Goal: Task Accomplishment & Management: Manage account settings

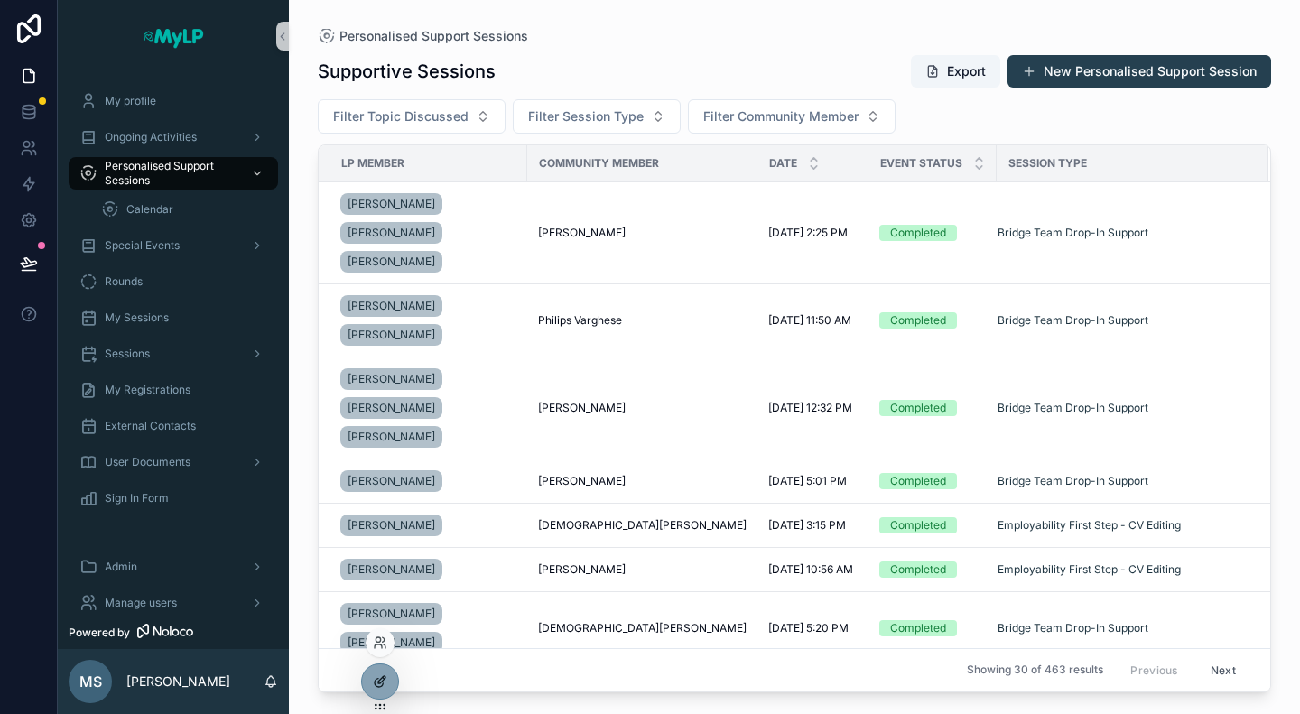
click at [378, 679] on icon at bounding box center [380, 681] width 14 height 14
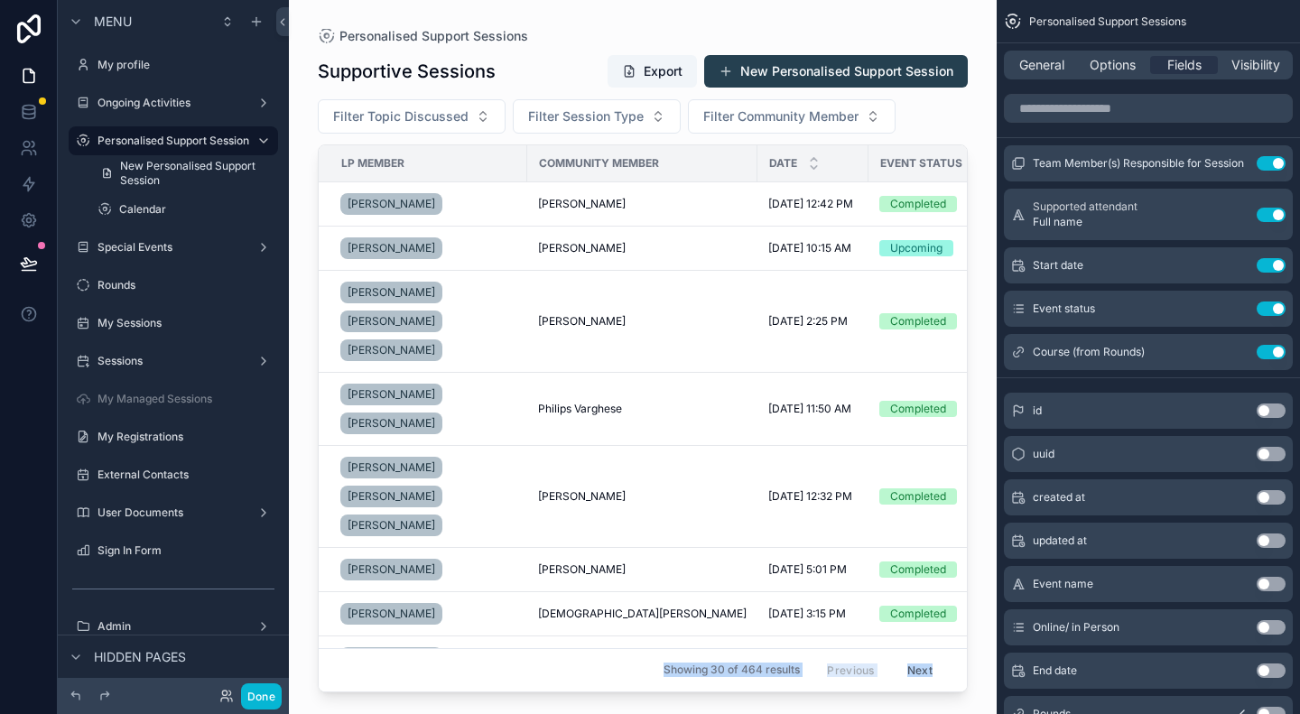
drag, startPoint x: 757, startPoint y: 686, endPoint x: 816, endPoint y: 693, distance: 60.0
click at [870, 693] on div "Personalised Support Sessions Supportive Sessions Export New Personalised Suppo…" at bounding box center [643, 357] width 708 height 714
click at [740, 686] on div "scrollable content" at bounding box center [643, 346] width 708 height 692
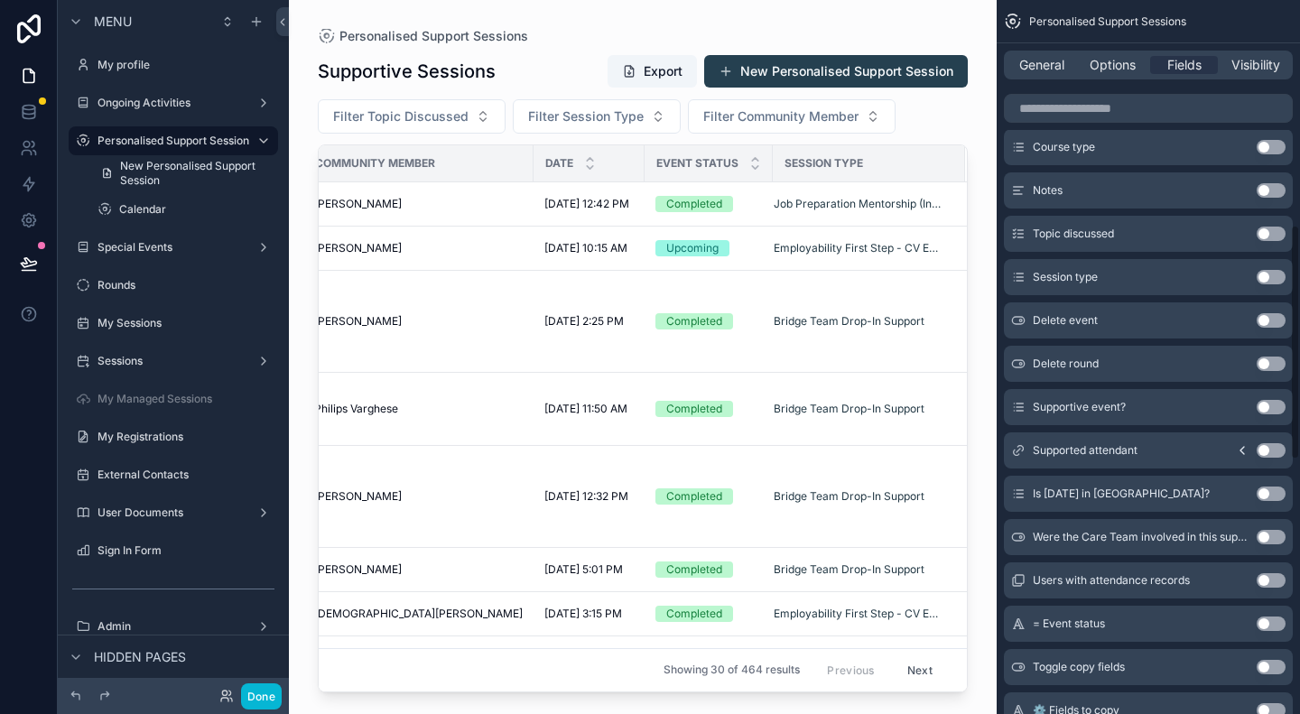
scroll to position [722, 0]
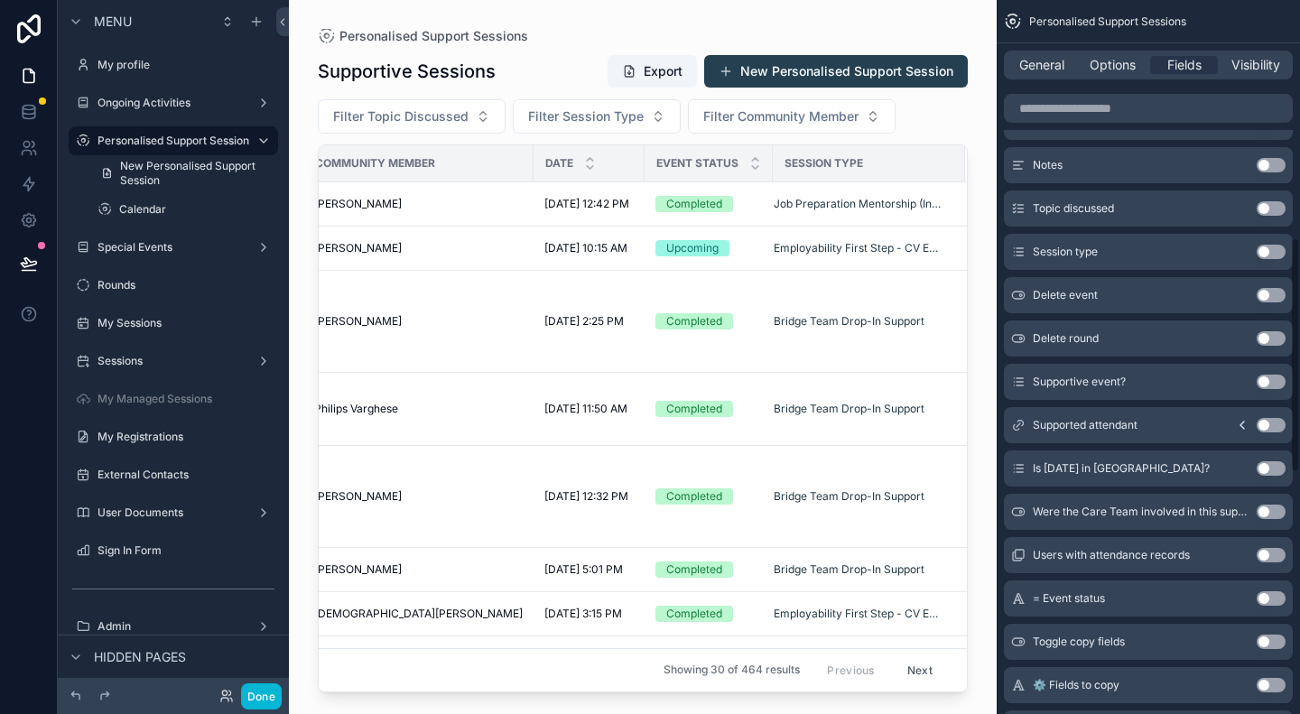
click at [1267, 509] on button "Use setting" at bounding box center [1271, 512] width 29 height 14
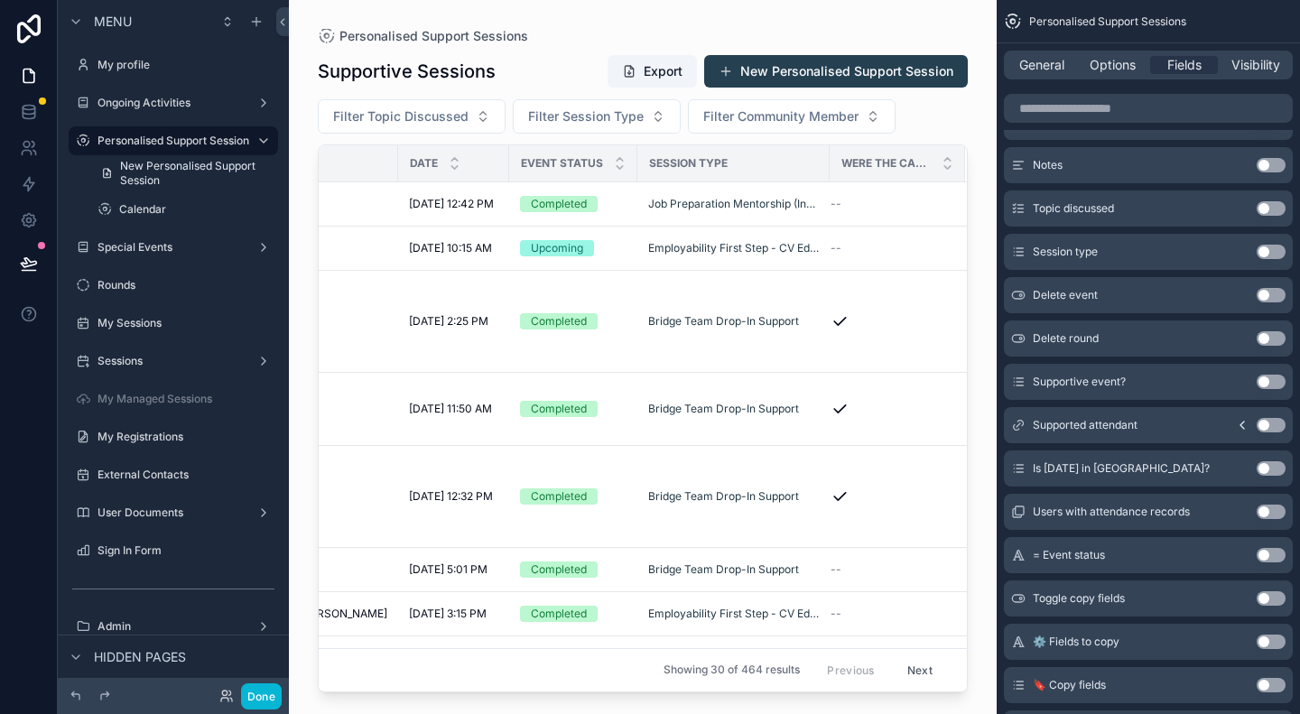
scroll to position [0, 0]
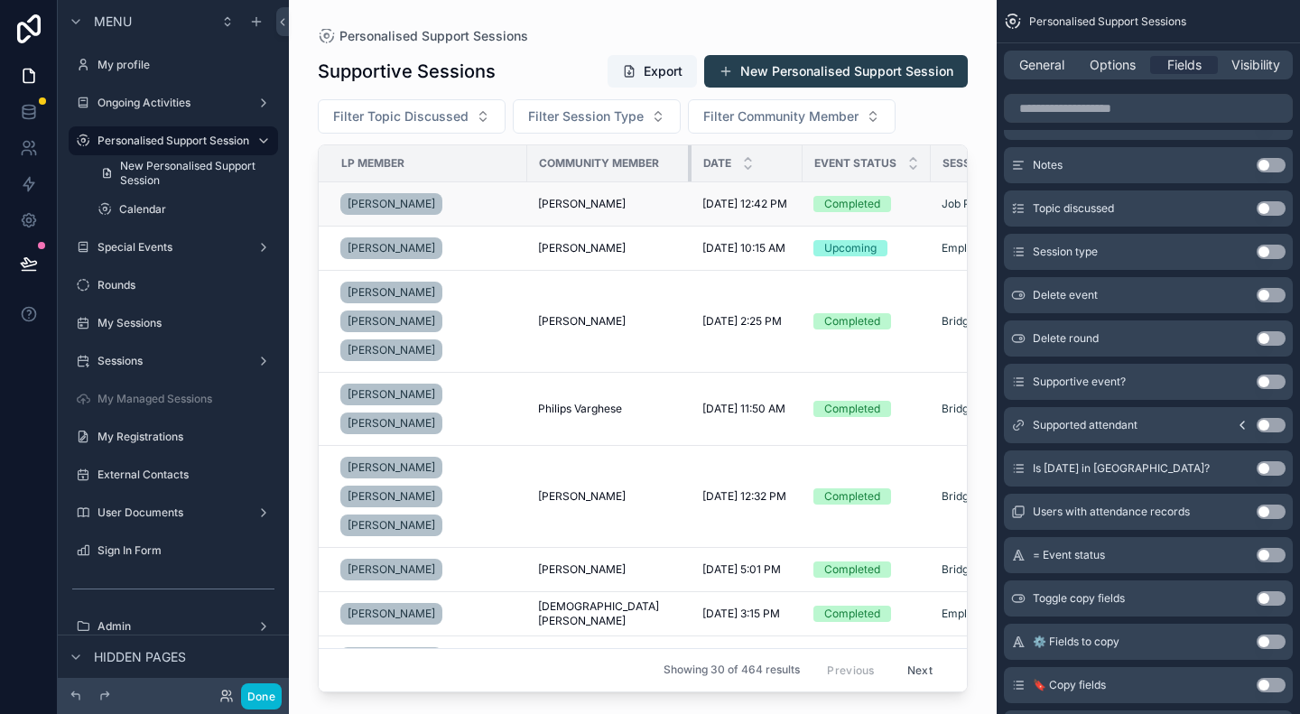
drag, startPoint x: 742, startPoint y: 171, endPoint x: 674, endPoint y: 184, distance: 69.9
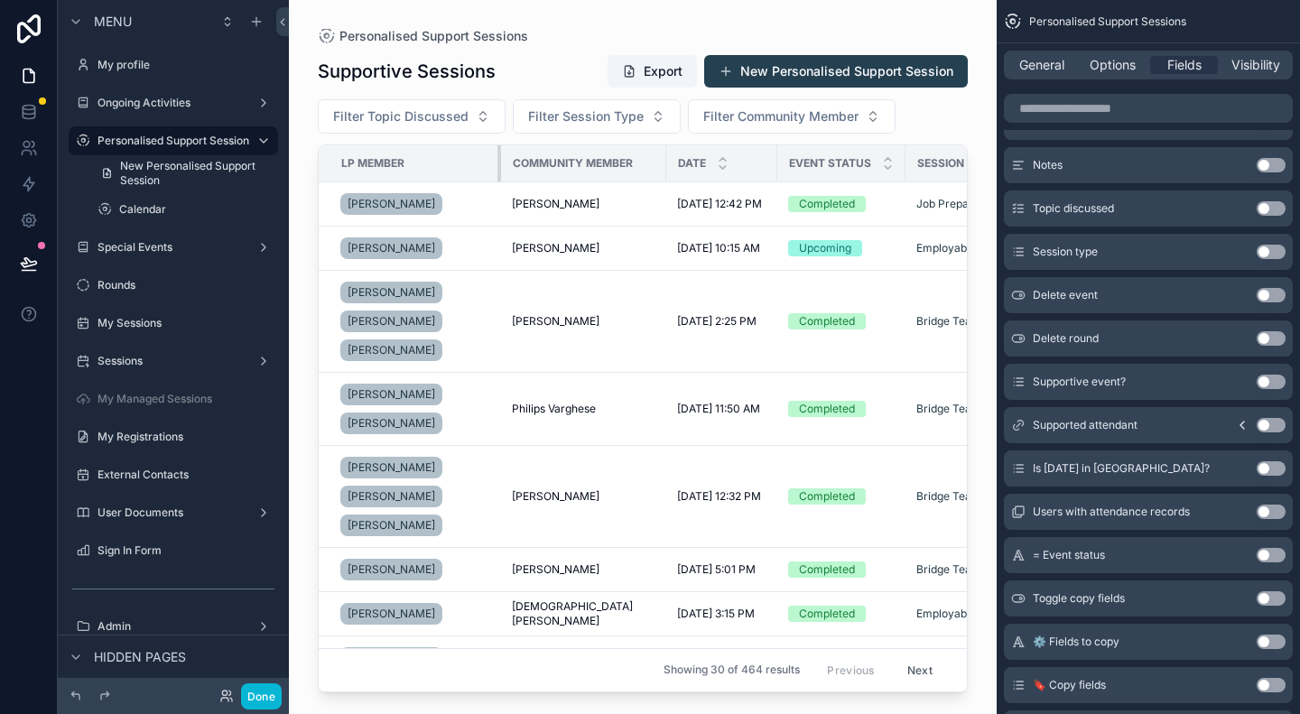
drag, startPoint x: 523, startPoint y: 162, endPoint x: 497, endPoint y: 165, distance: 26.4
click at [497, 165] on div "scrollable content" at bounding box center [500, 163] width 7 height 36
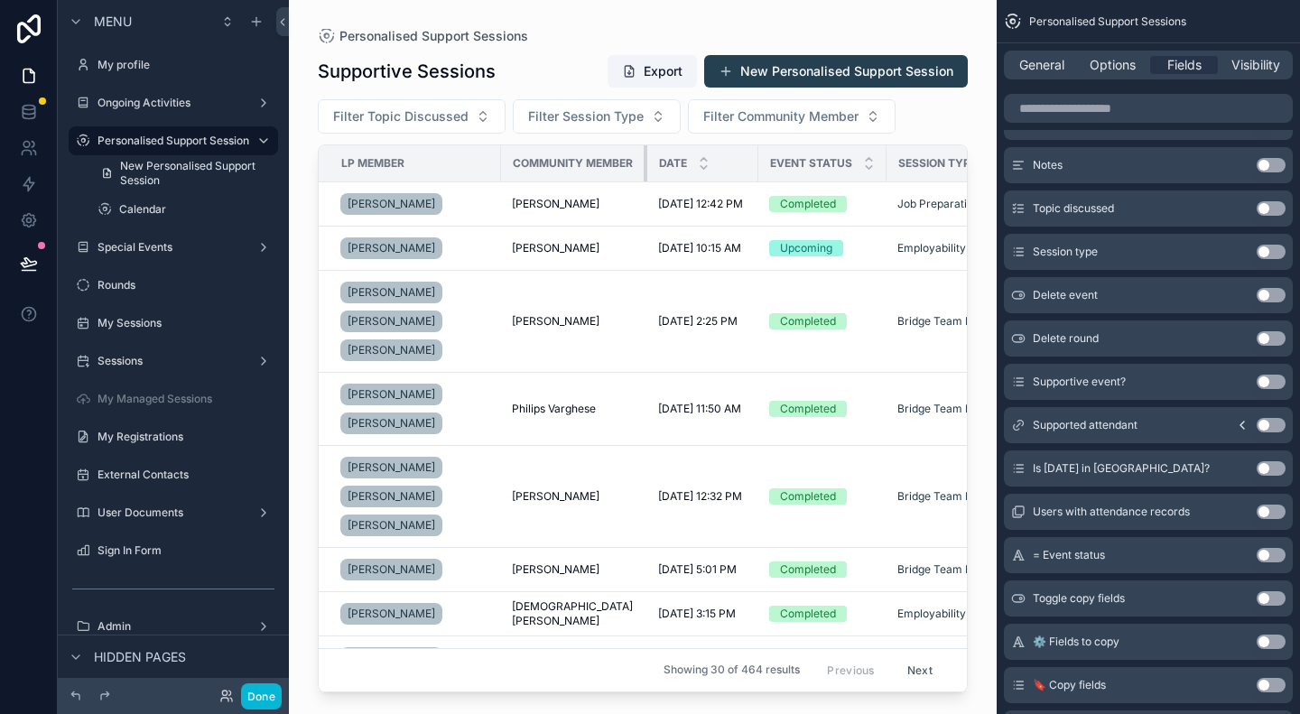
drag, startPoint x: 663, startPoint y: 161, endPoint x: 644, endPoint y: 163, distance: 19.0
click at [644, 163] on div "scrollable content" at bounding box center [647, 163] width 7 height 36
click at [754, 164] on th "Date" at bounding box center [700, 163] width 107 height 37
drag, startPoint x: 892, startPoint y: 167, endPoint x: 879, endPoint y: 167, distance: 12.6
click at [879, 167] on th "Event status" at bounding box center [818, 163] width 128 height 37
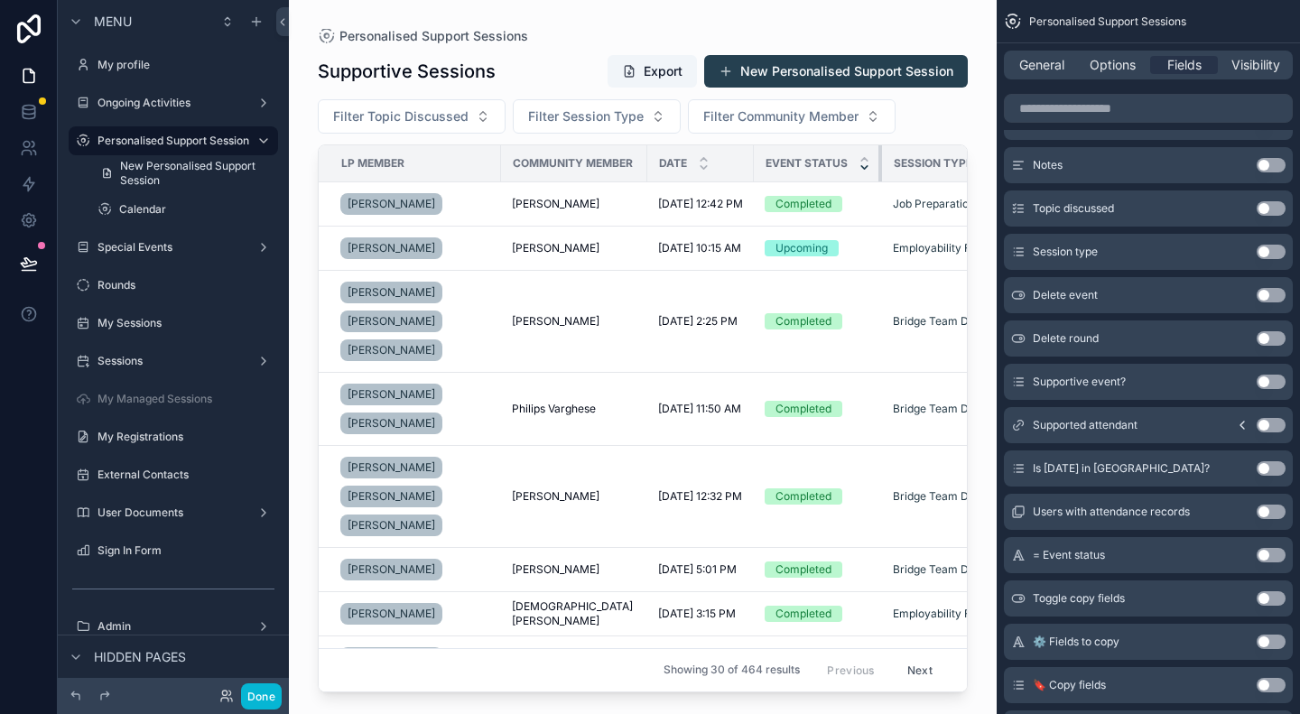
drag, startPoint x: 894, startPoint y: 162, endPoint x: 881, endPoint y: 163, distance: 12.8
click at [881, 163] on th "Event status" at bounding box center [818, 163] width 128 height 37
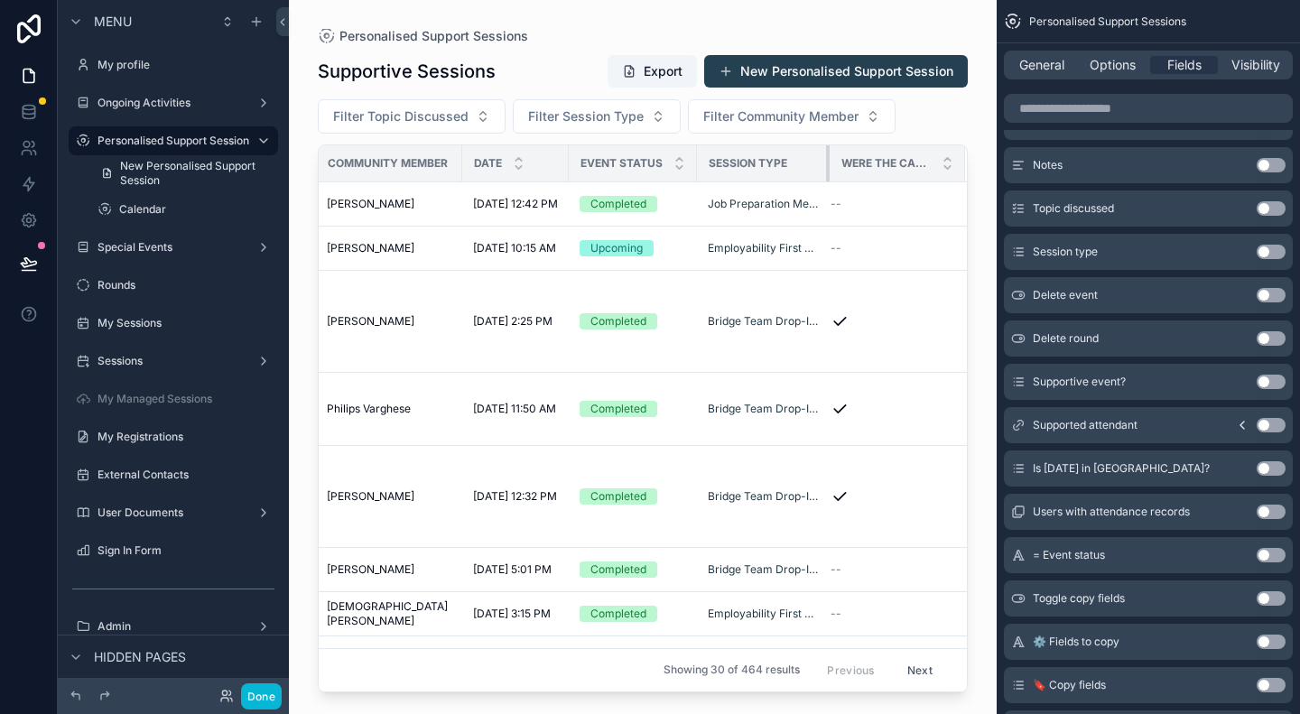
scroll to position [0, 209]
drag, startPoint x: 827, startPoint y: 164, endPoint x: 766, endPoint y: 169, distance: 61.6
click at [766, 169] on th "Session Type" at bounding box center [764, 163] width 131 height 37
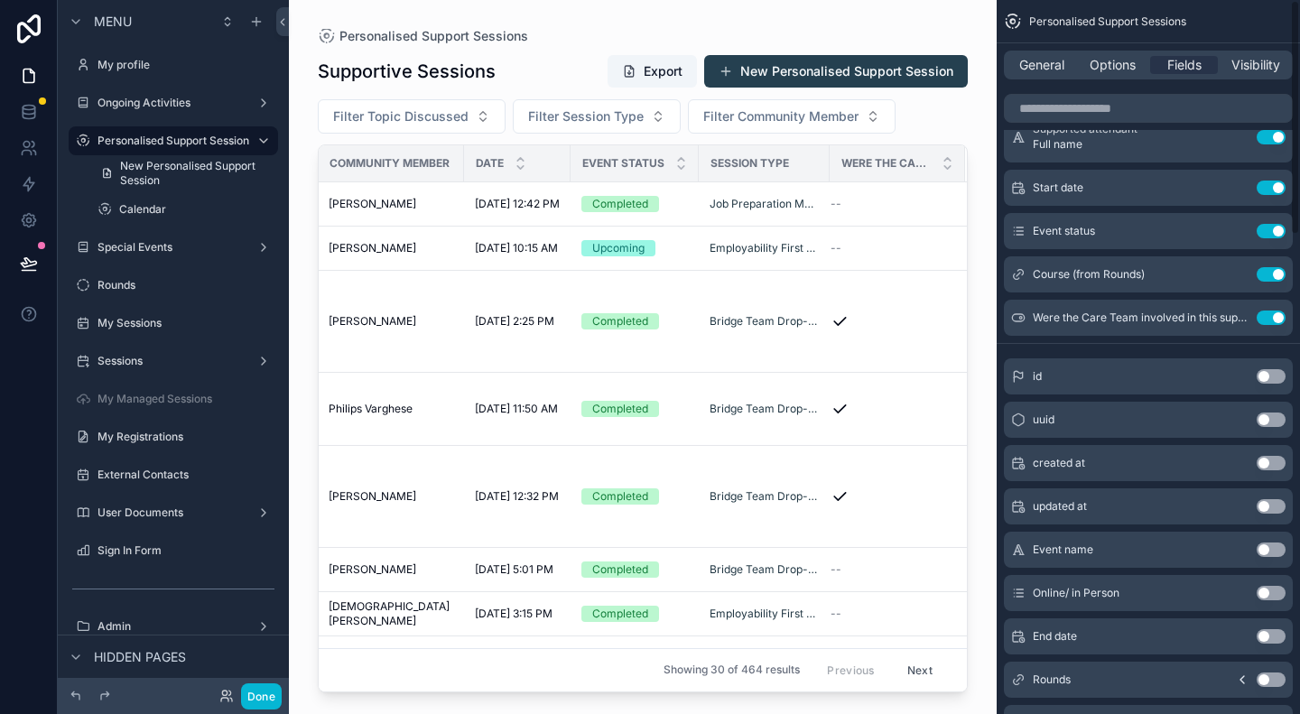
scroll to position [0, 0]
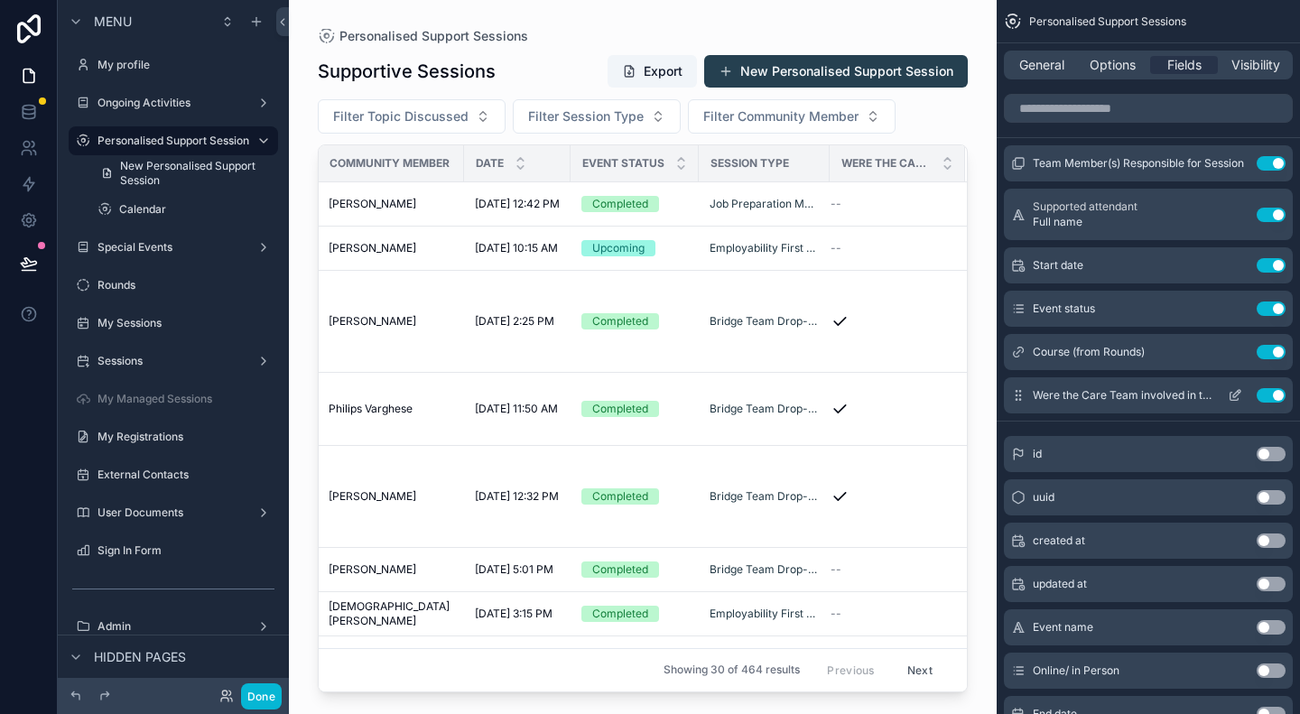
click at [1237, 399] on icon "scrollable content" at bounding box center [1235, 397] width 8 height 8
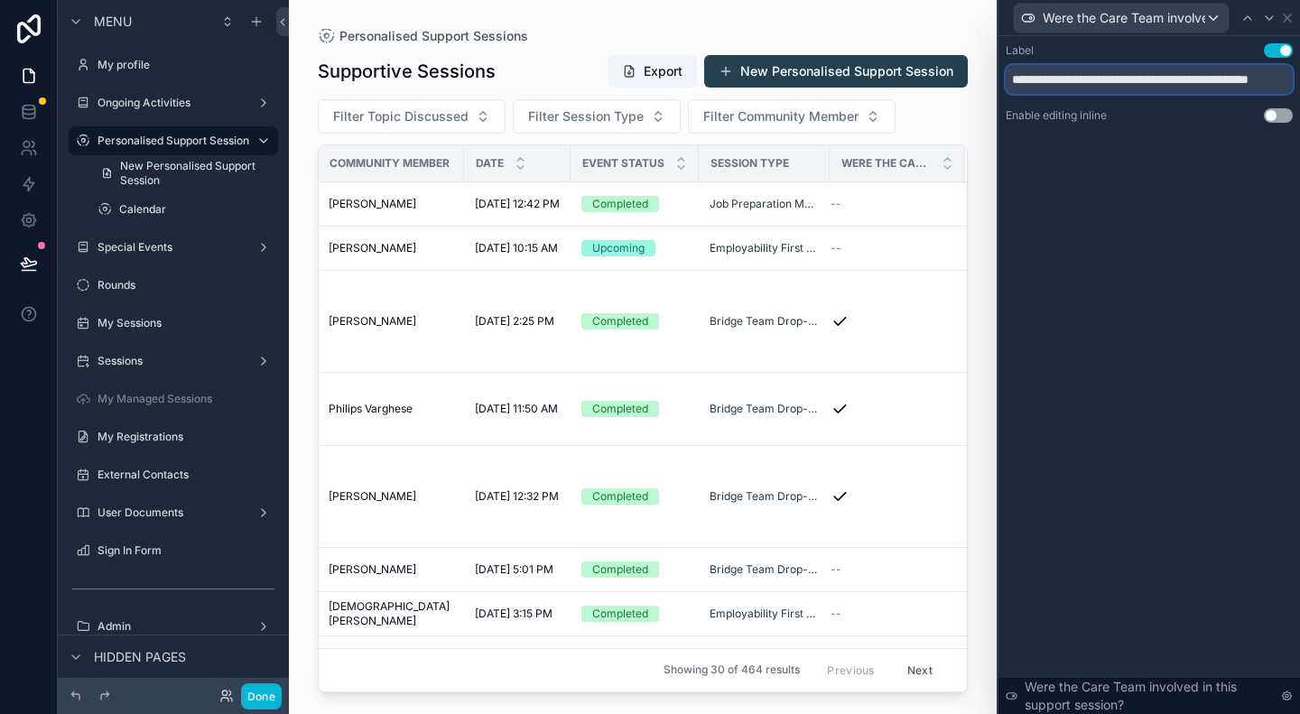
drag, startPoint x: 1071, startPoint y: 86, endPoint x: 950, endPoint y: 91, distance: 121.1
click at [950, 91] on div "**********" at bounding box center [650, 357] width 1300 height 714
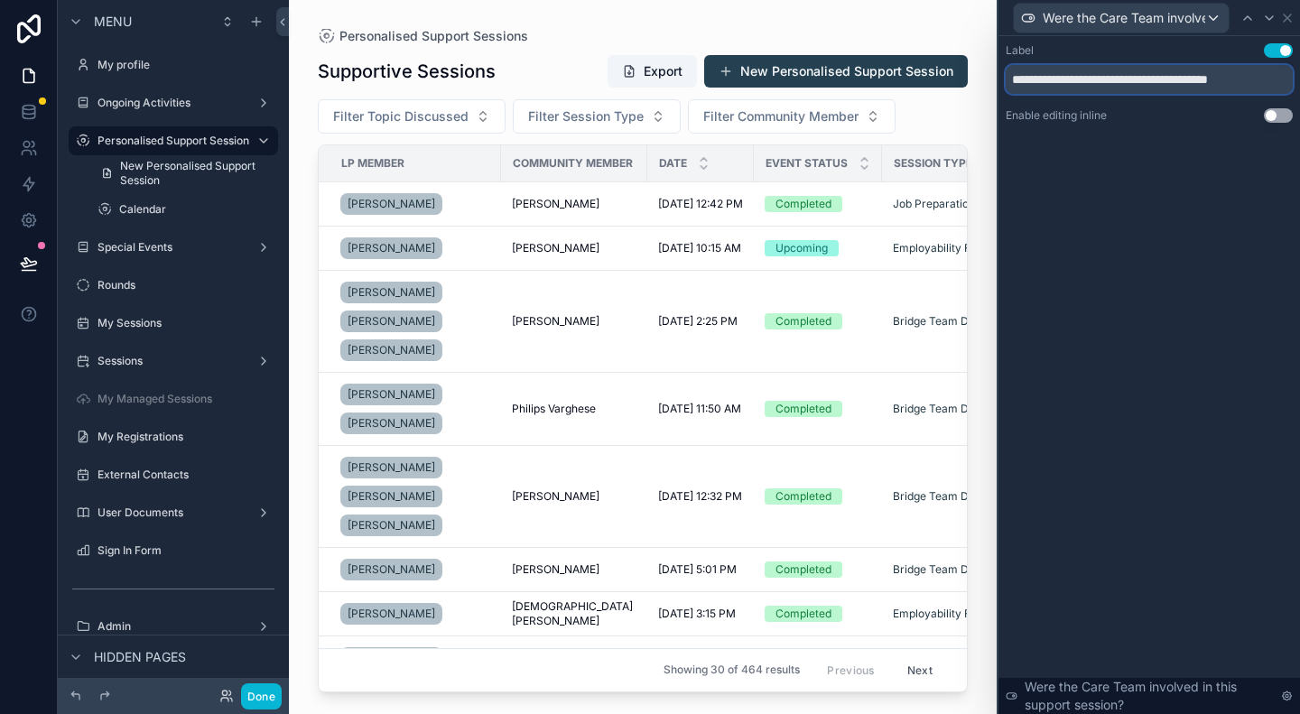
drag, startPoint x: 1259, startPoint y: 84, endPoint x: 1287, endPoint y: 86, distance: 27.1
click at [1287, 86] on input "**********" at bounding box center [1149, 79] width 287 height 29
type input "**********"
click at [1284, 17] on icon at bounding box center [1287, 18] width 14 height 14
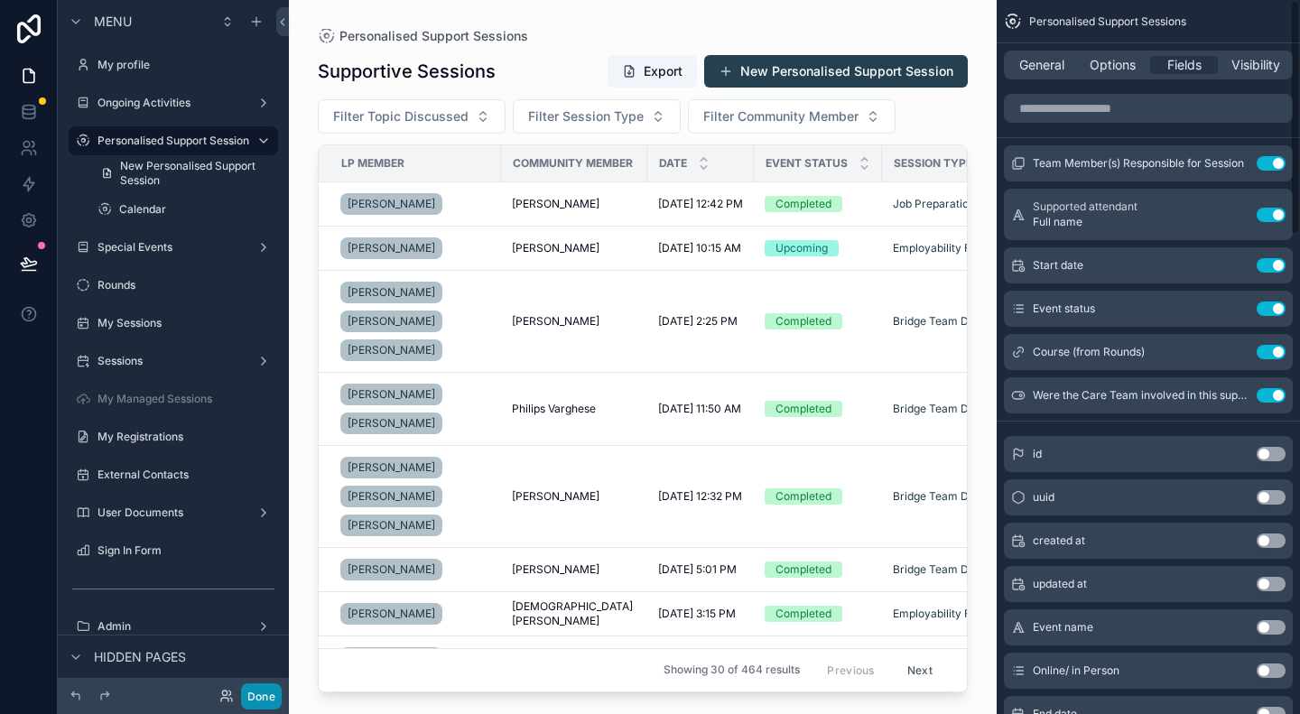
click at [265, 691] on button "Done" at bounding box center [261, 696] width 41 height 26
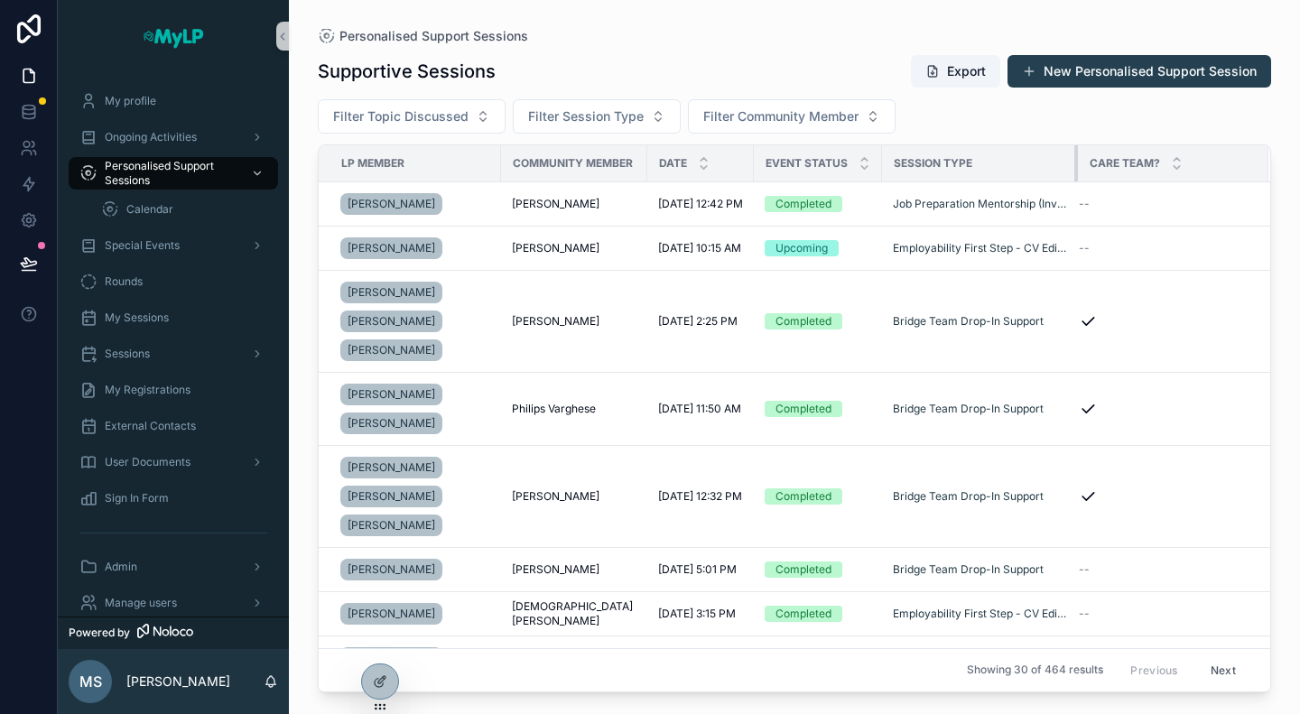
drag, startPoint x: 1024, startPoint y: 161, endPoint x: 1089, endPoint y: 171, distance: 65.8
click at [1082, 171] on div "scrollable content" at bounding box center [1077, 163] width 7 height 36
click at [670, 43] on div "Supportive Sessions Export New Personalised Support Session Filter Topic Discus…" at bounding box center [794, 367] width 953 height 649
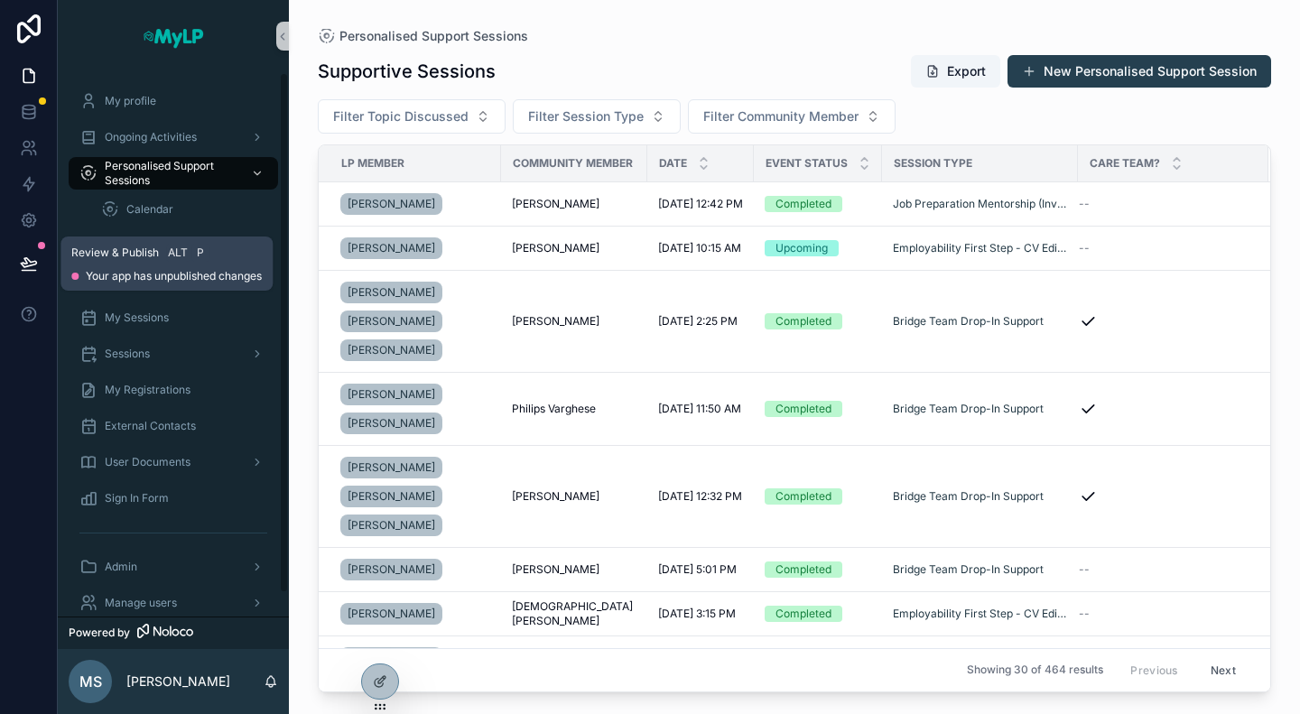
click at [30, 257] on icon at bounding box center [29, 264] width 18 height 18
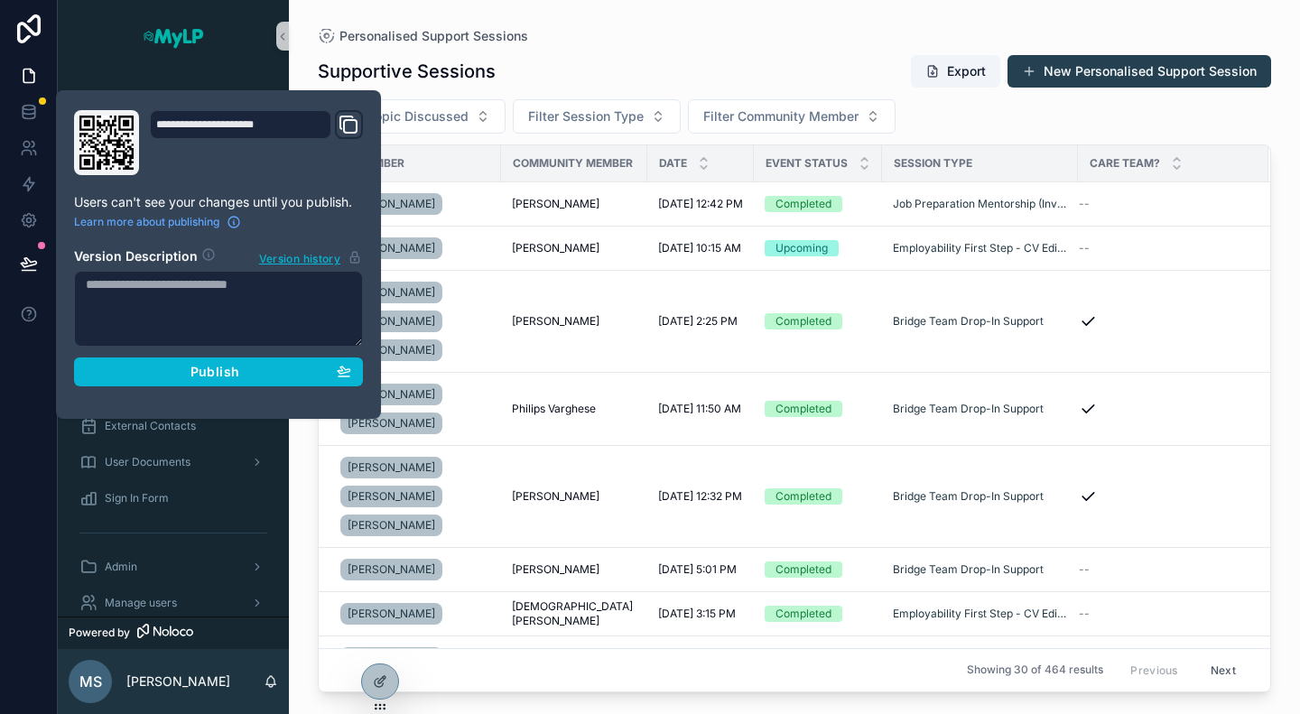
click at [254, 339] on textarea at bounding box center [218, 309] width 289 height 76
click at [258, 337] on textarea at bounding box center [218, 309] width 289 height 76
type textarea "*"
drag, startPoint x: 282, startPoint y: 288, endPoint x: 213, endPoint y: 287, distance: 68.6
click at [213, 287] on textarea "**********" at bounding box center [218, 308] width 289 height 75
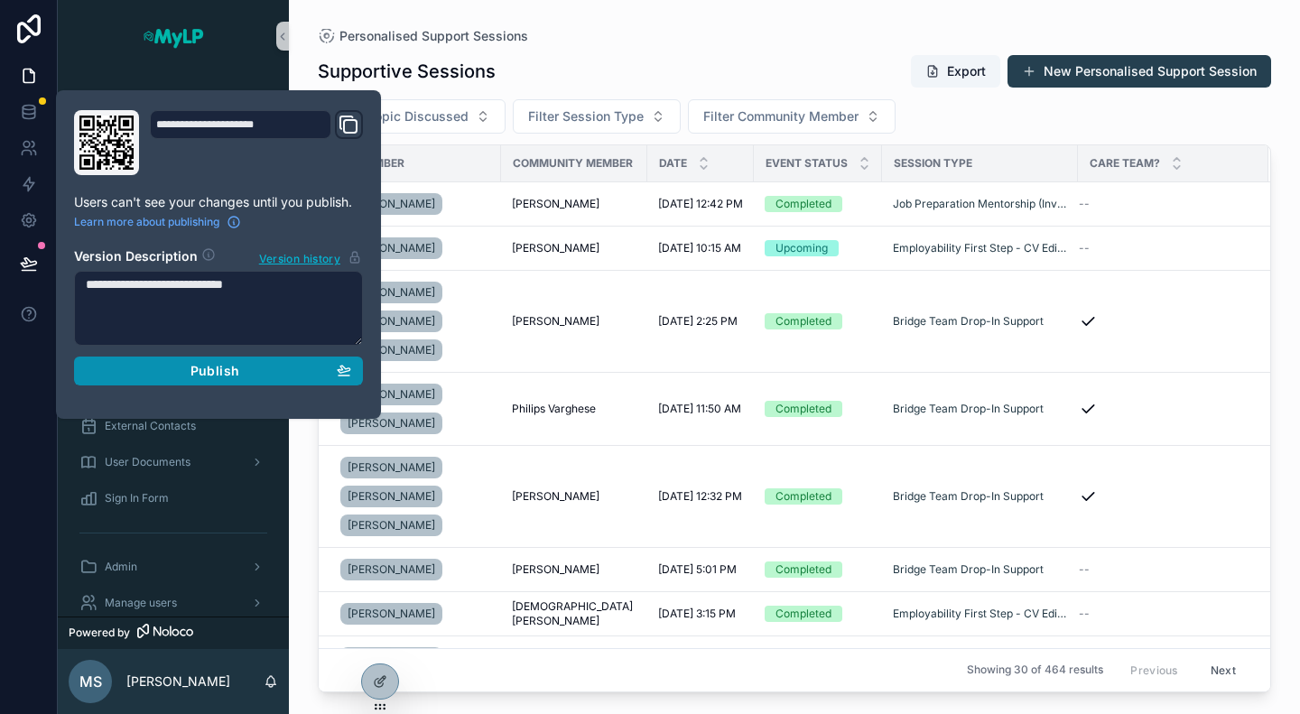
type textarea "**********"
click at [237, 376] on span "Publish" at bounding box center [215, 371] width 49 height 16
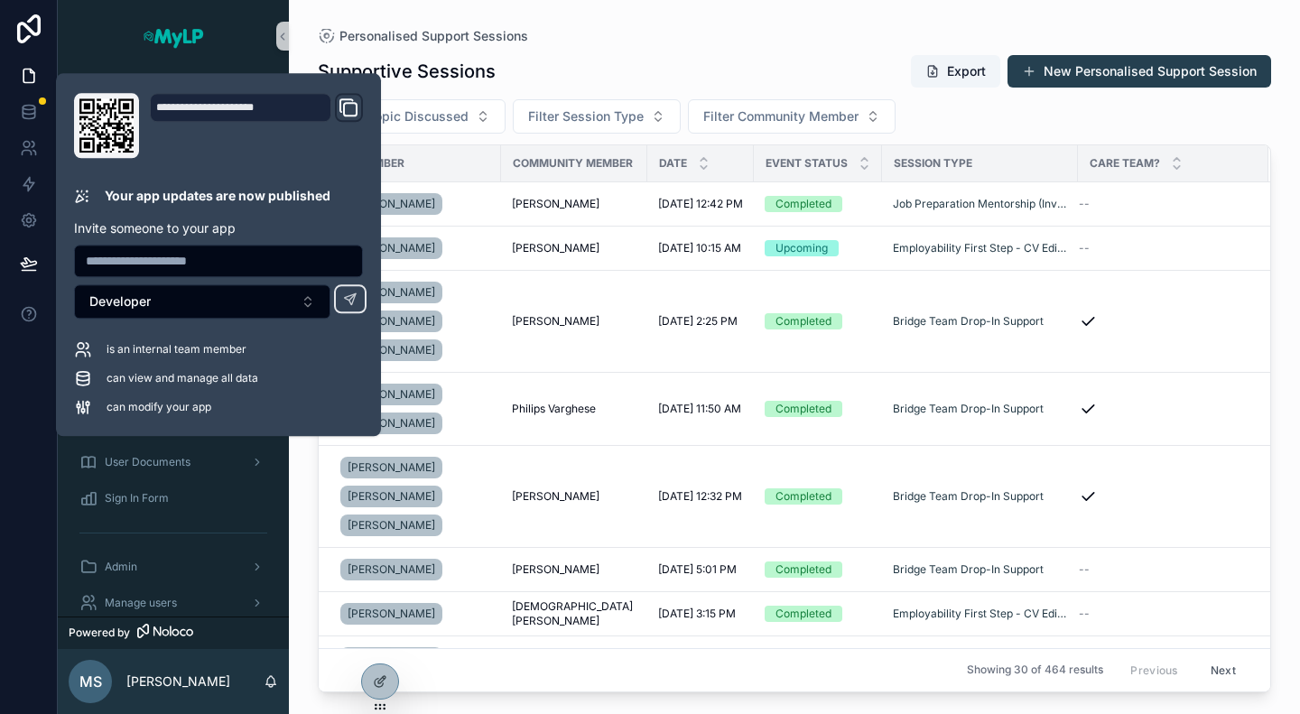
click at [708, 55] on div "Supportive Sessions Export New Personalised Support Session" at bounding box center [794, 71] width 953 height 34
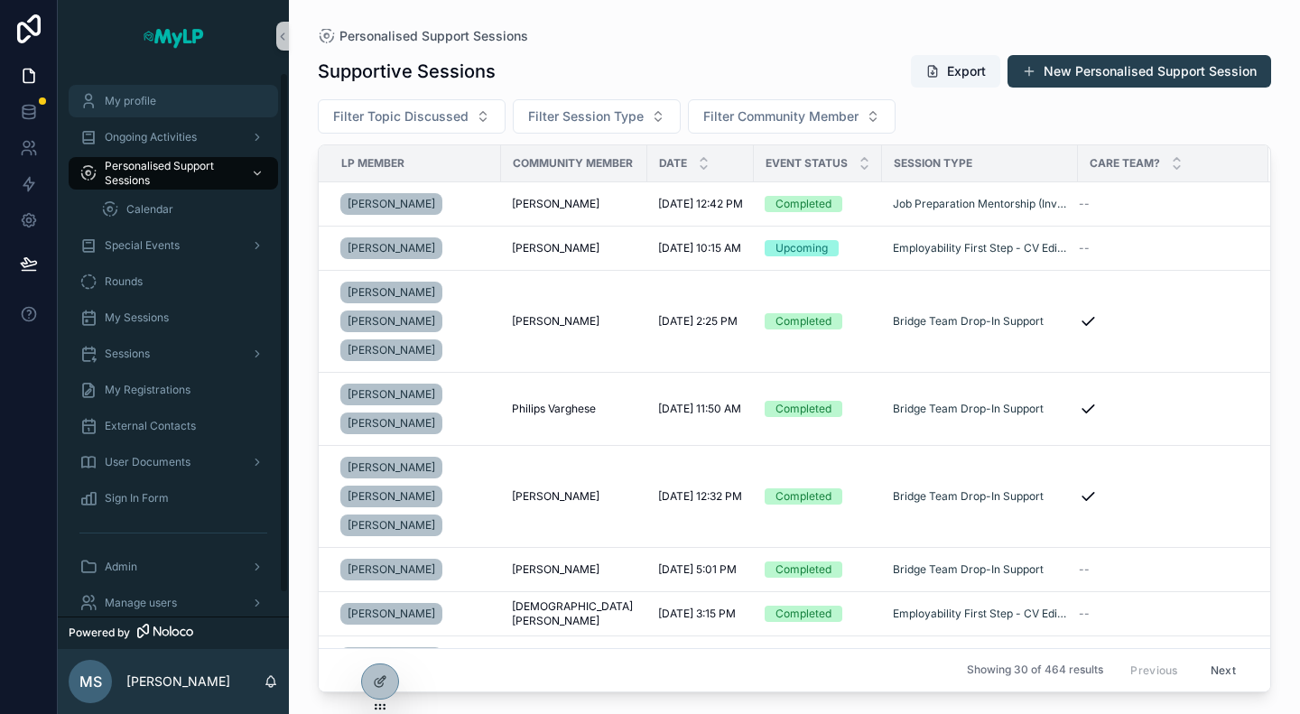
click at [138, 96] on span "My profile" at bounding box center [130, 101] width 51 height 14
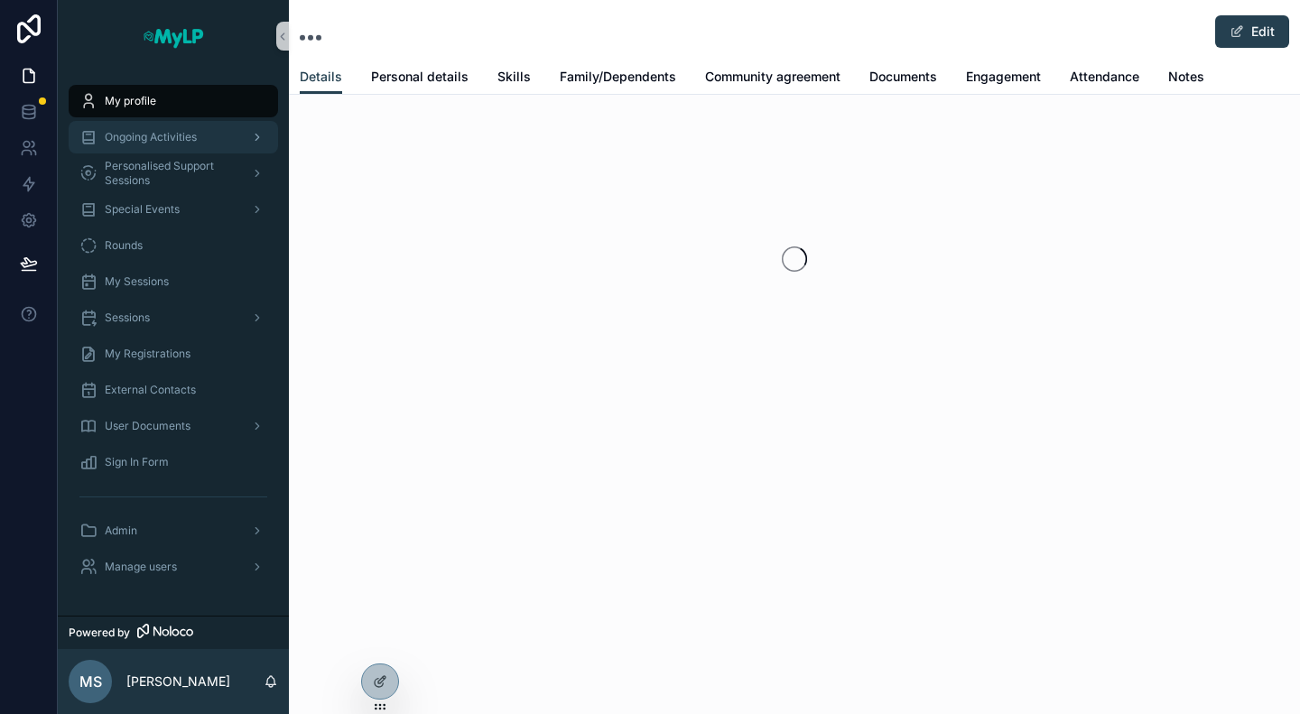
click at [144, 135] on span "Ongoing Activities" at bounding box center [151, 137] width 92 height 14
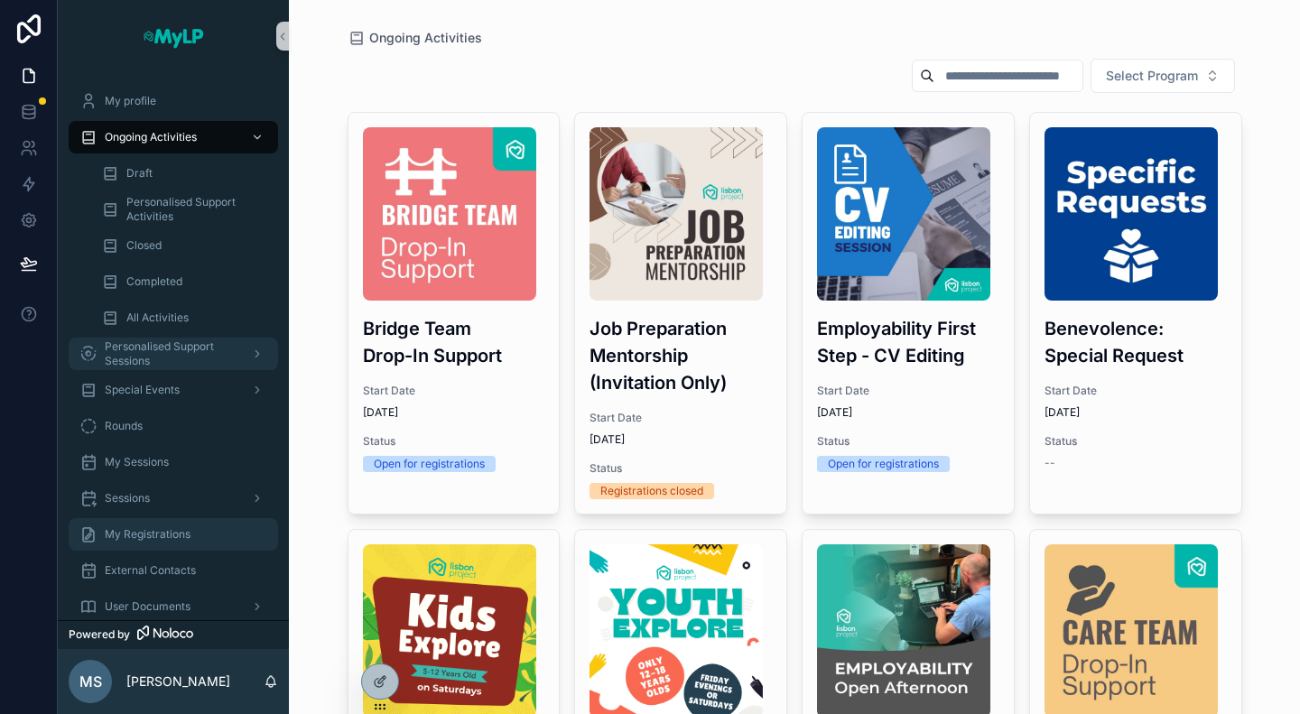
click at [163, 343] on span "Personalised Support Sessions" at bounding box center [171, 353] width 132 height 29
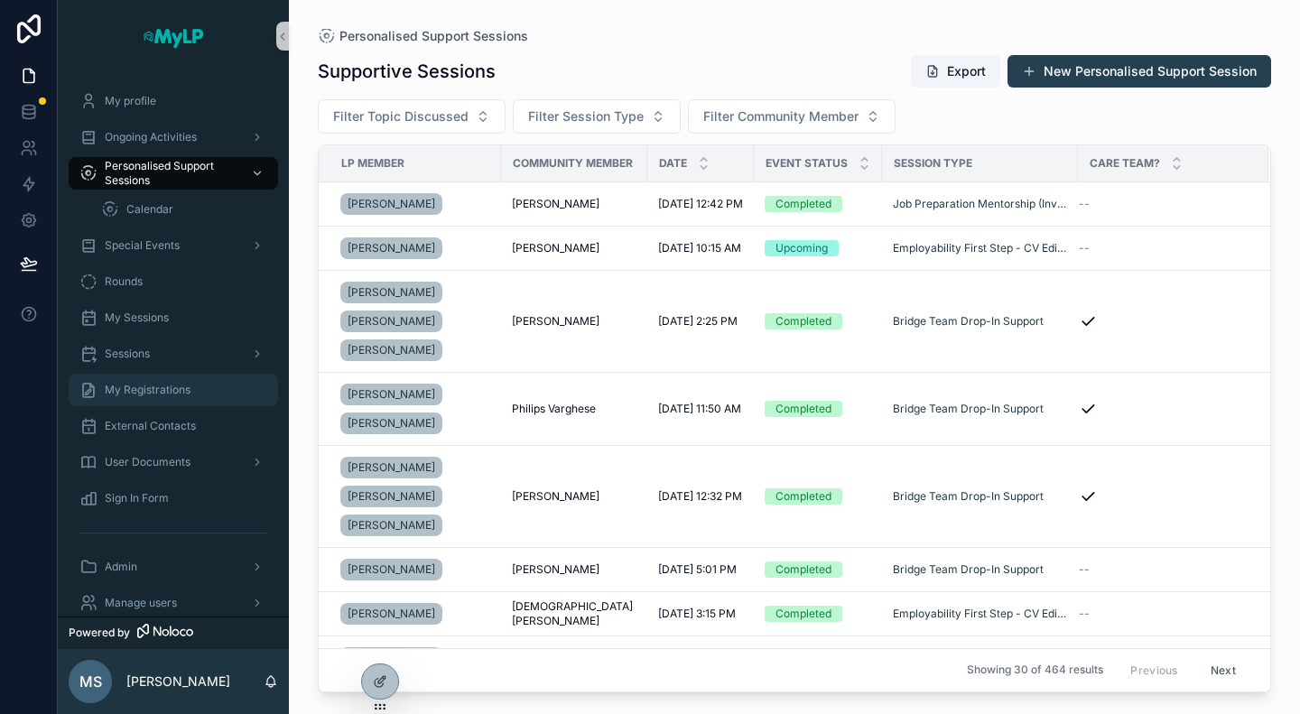
click at [159, 389] on span "My Registrations" at bounding box center [148, 390] width 86 height 14
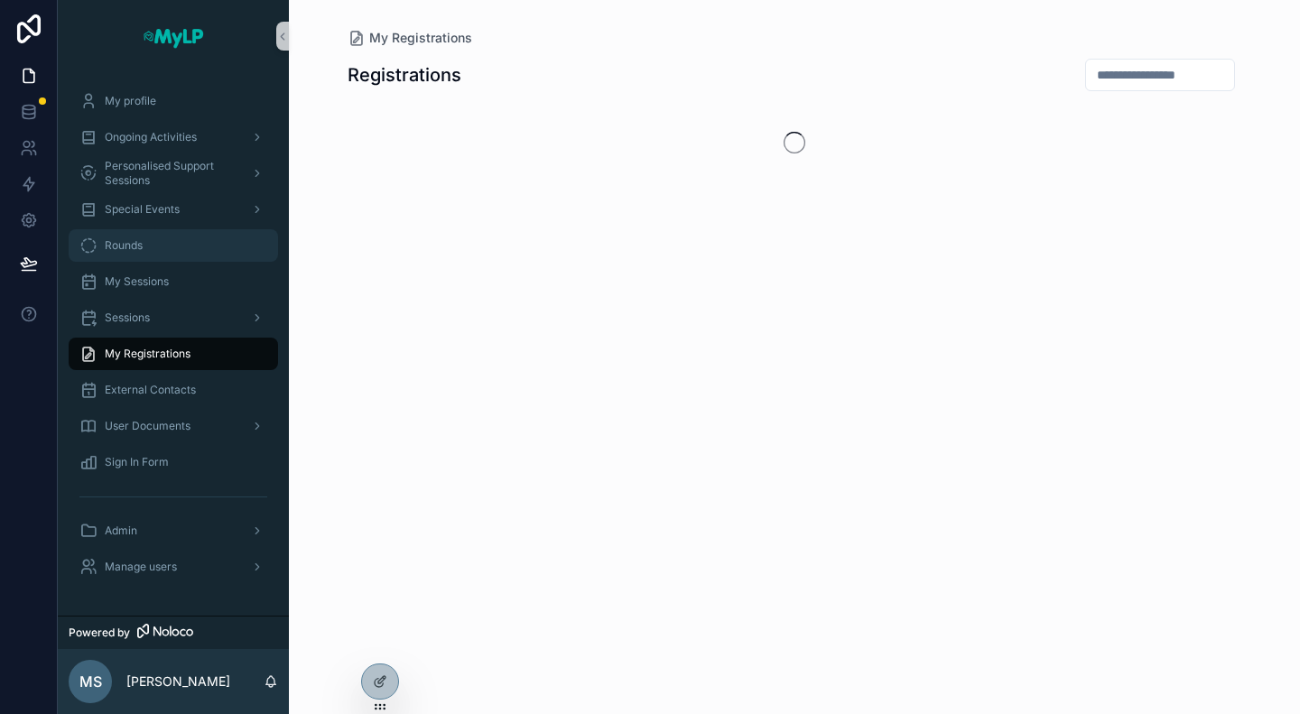
click at [153, 261] on link "Rounds" at bounding box center [173, 245] width 209 height 33
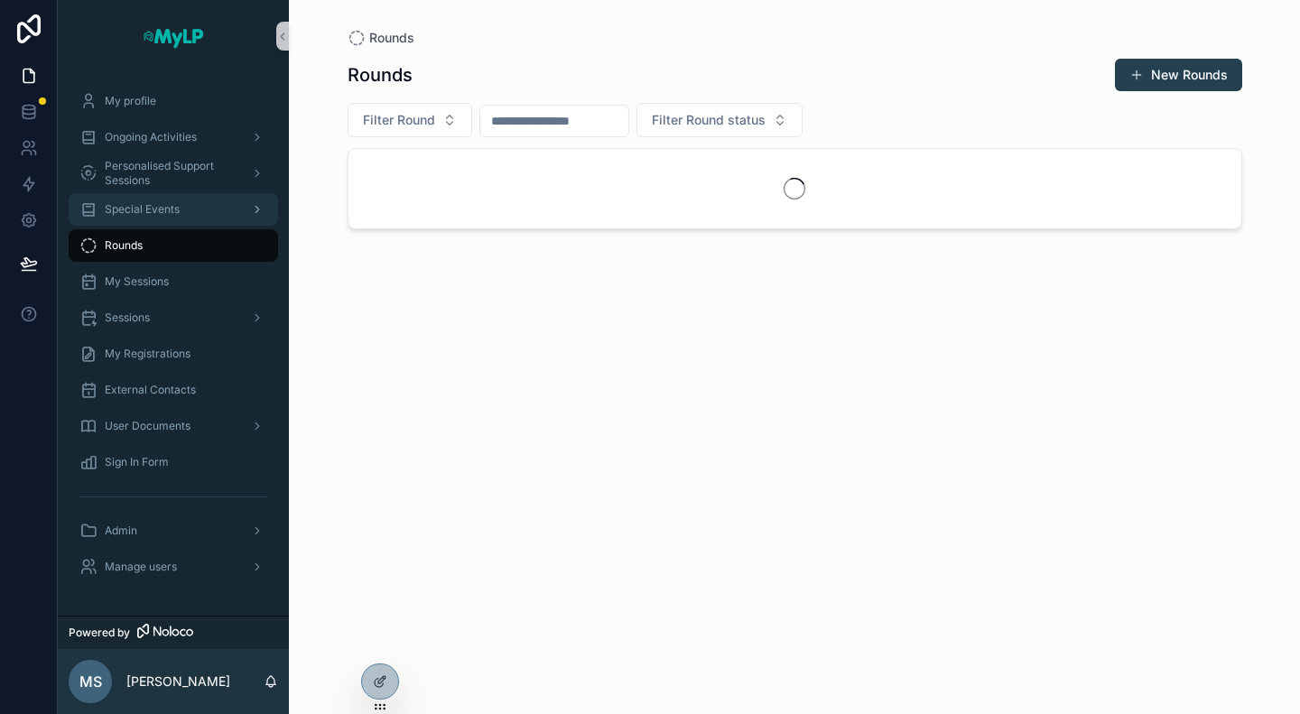
click at [161, 218] on div "Special Events" at bounding box center [173, 209] width 188 height 29
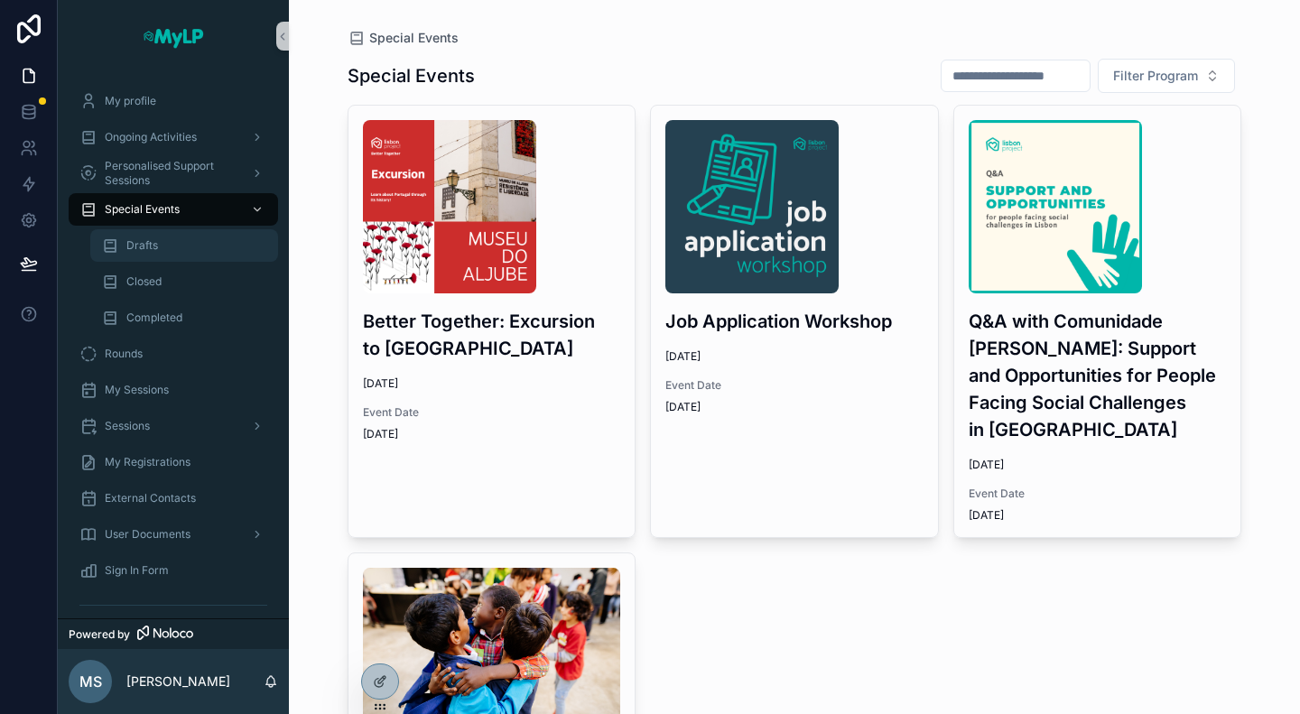
click at [159, 246] on div "Drafts" at bounding box center [184, 245] width 166 height 29
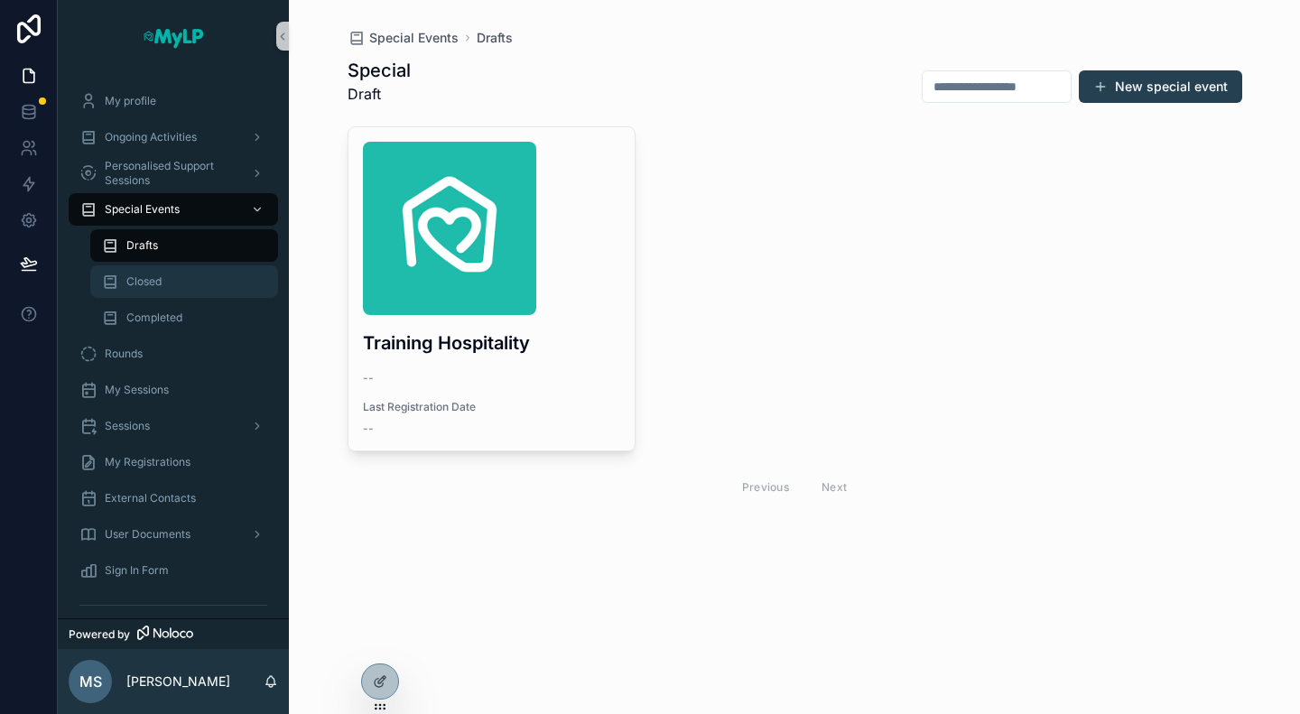
click at [153, 283] on span "Closed" at bounding box center [143, 281] width 35 height 14
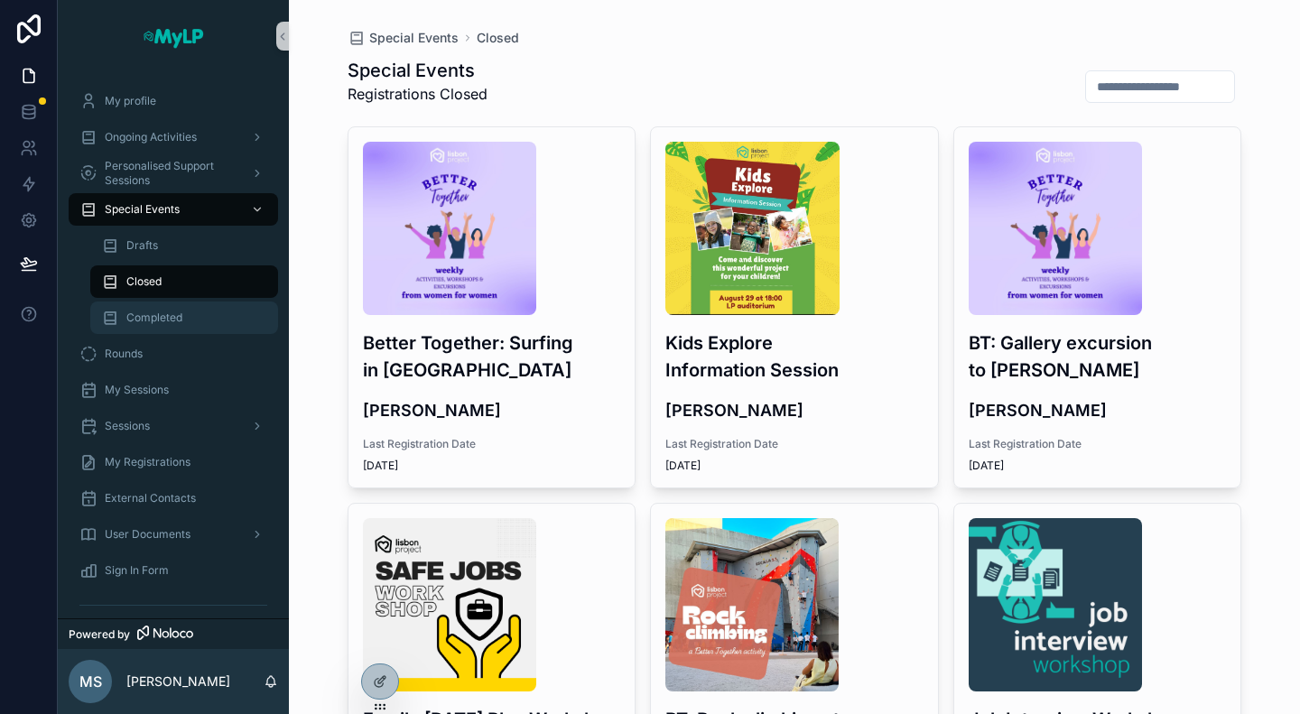
click at [158, 304] on div "Completed" at bounding box center [184, 317] width 166 height 29
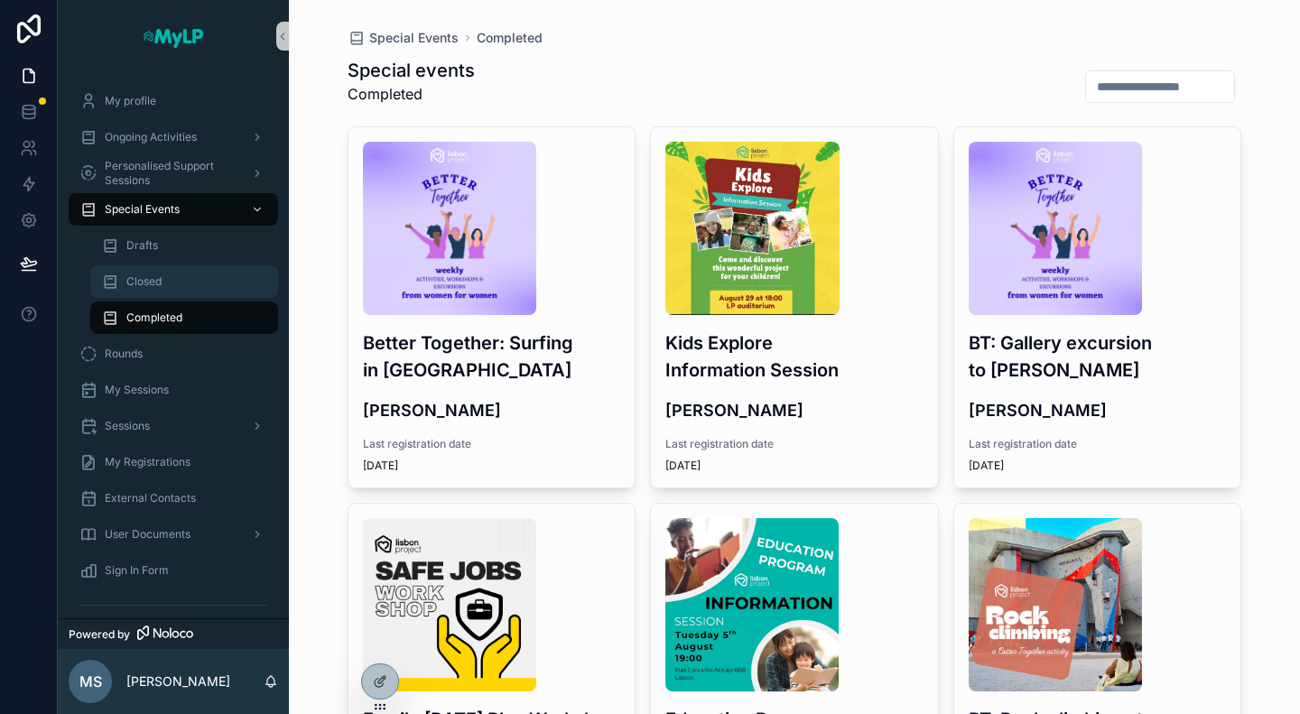
click at [164, 279] on div "Closed" at bounding box center [184, 281] width 166 height 29
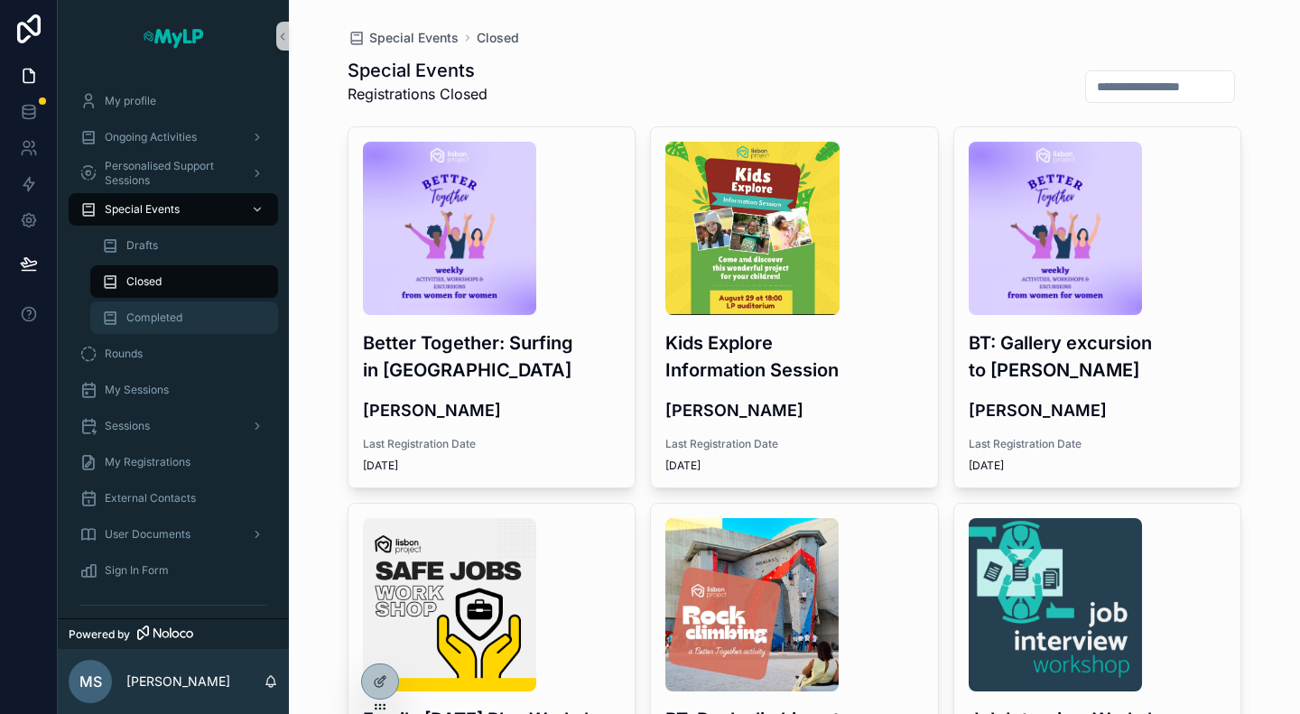
click at [161, 317] on span "Completed" at bounding box center [154, 318] width 56 height 14
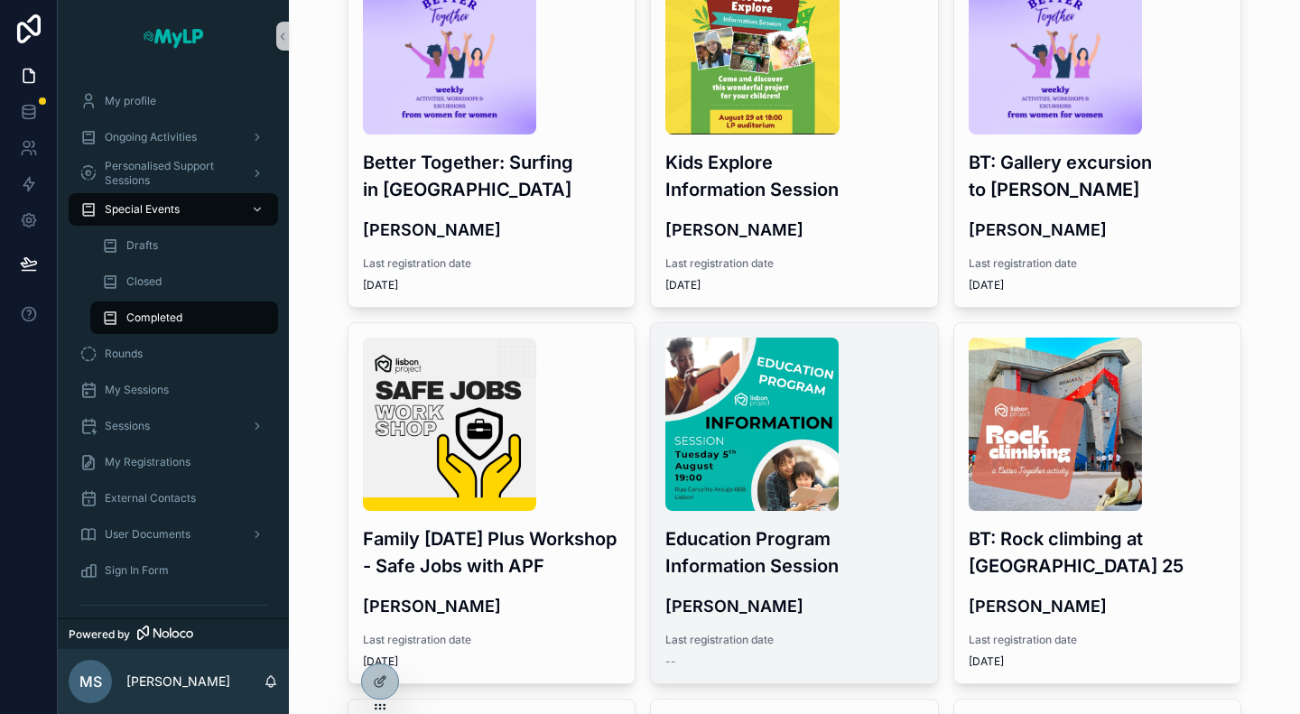
scroll to position [271, 0]
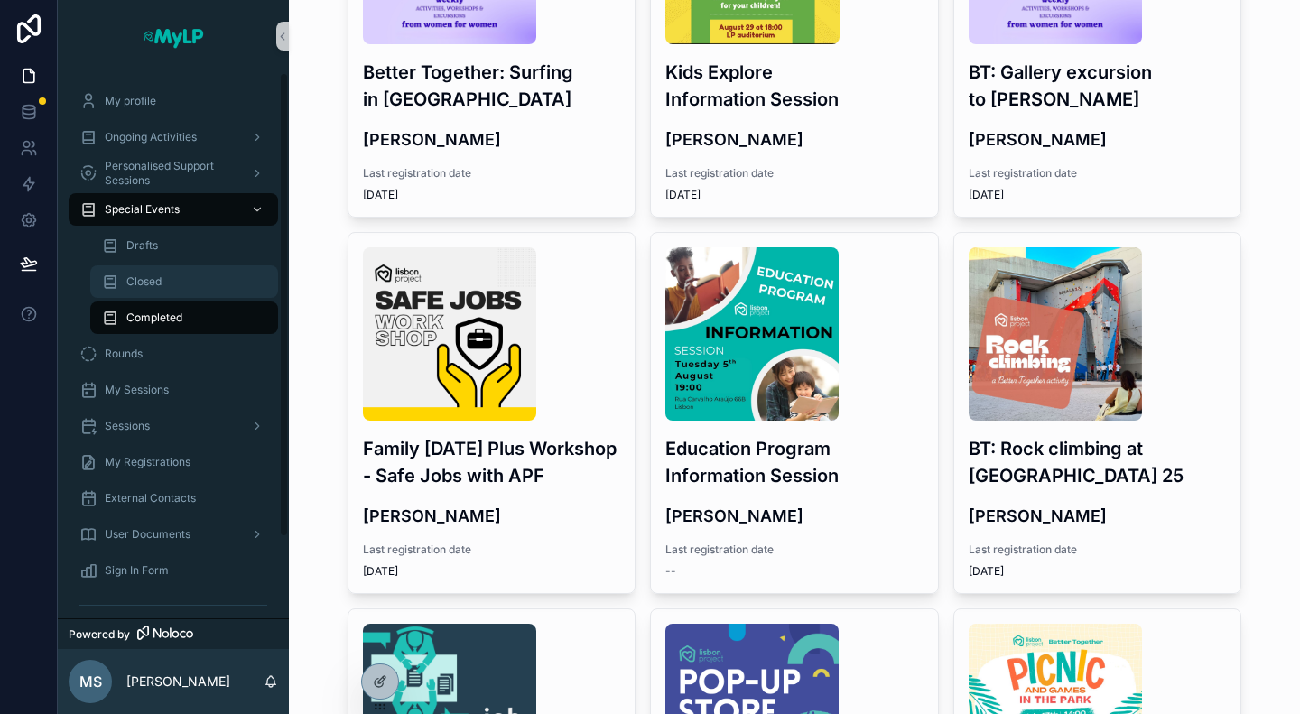
click at [155, 276] on span "Closed" at bounding box center [143, 281] width 35 height 14
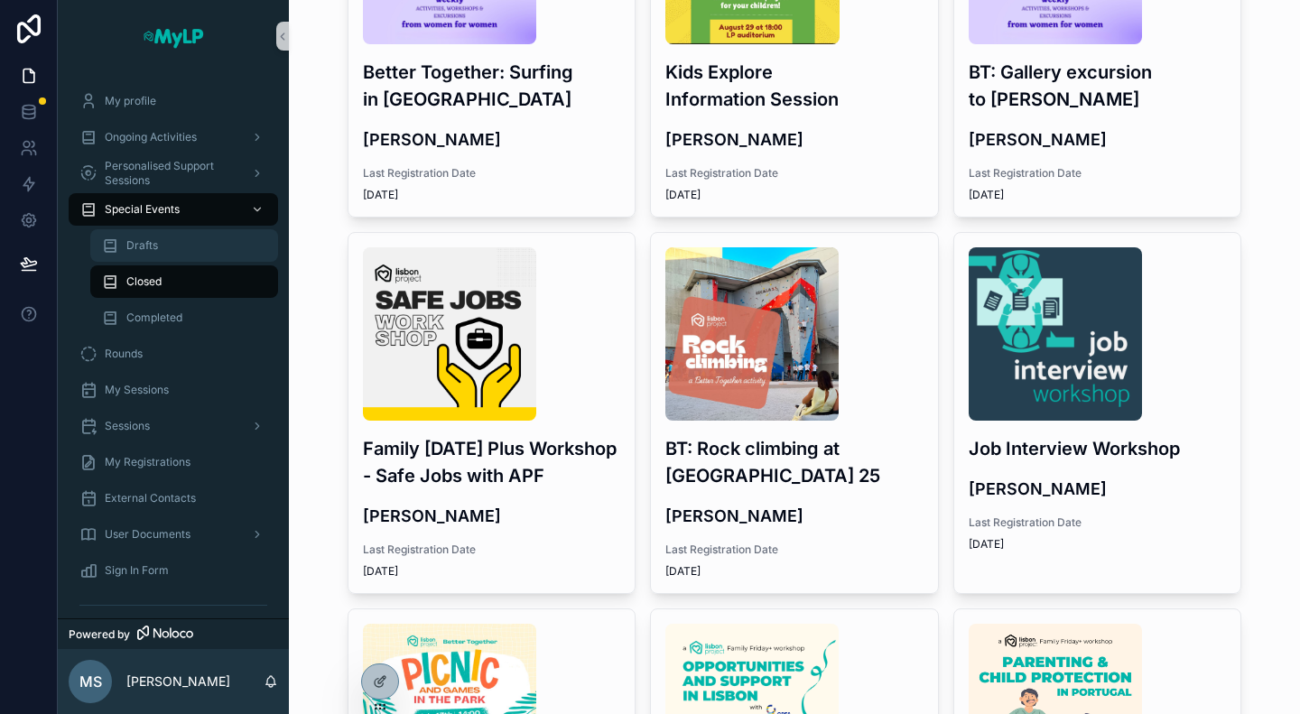
click at [168, 245] on div "Drafts" at bounding box center [184, 245] width 166 height 29
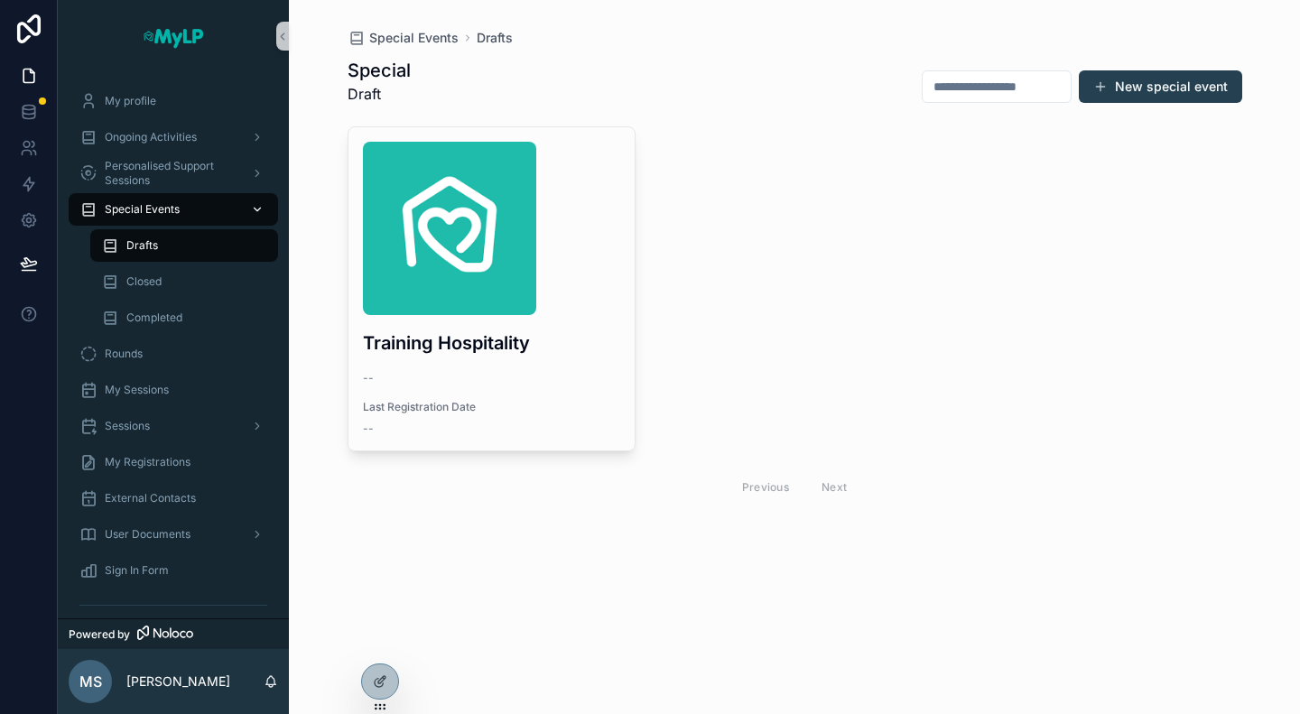
click at [175, 205] on span "Special Events" at bounding box center [142, 209] width 75 height 14
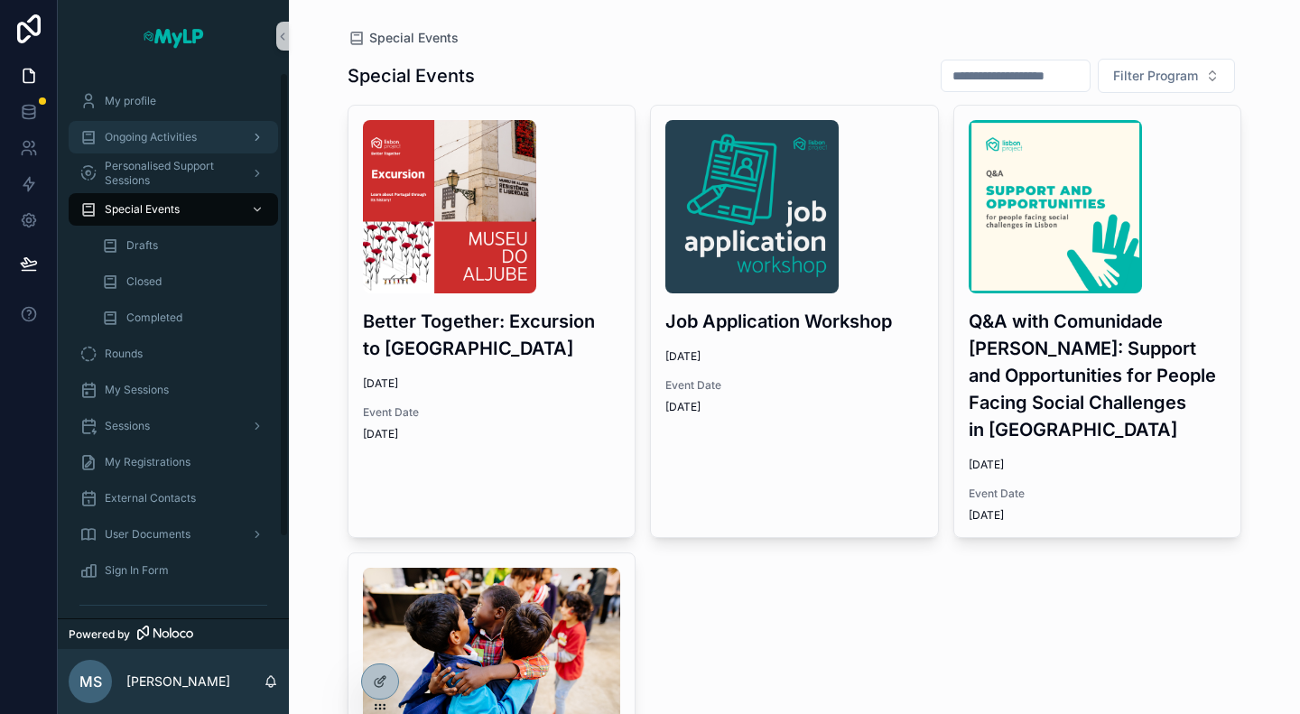
click at [169, 131] on span "Ongoing Activities" at bounding box center [151, 137] width 92 height 14
